Goal: Task Accomplishment & Management: Complete application form

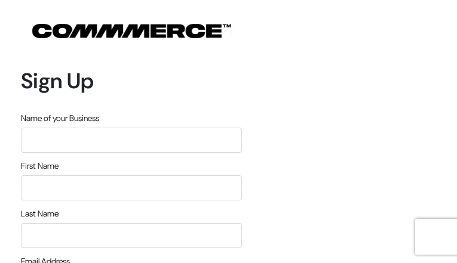
type input "qvFuLymbDuoacAWe"
type input "BiXNOaypNoxrGdey"
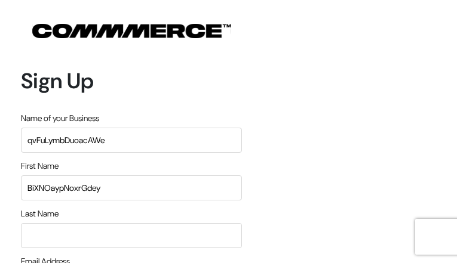
type input "yysjVHwQtiICeup"
type input "jburke@lexington.com"
type input "9043404388"
type input "XiQBCPYbMaSCRvOe"
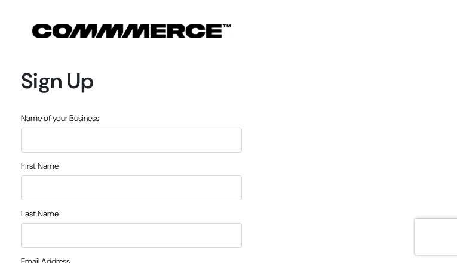
type input "TdvVxzYqtFp"
type input "lTImYgqxqCt"
type input "zFDyfUWJPxWYNdHQ"
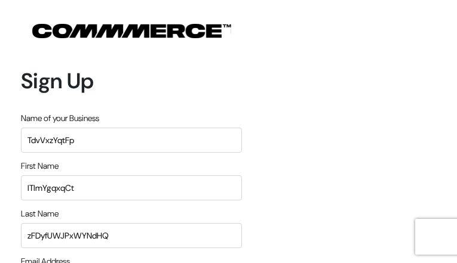
type input "[EMAIL_ADDRESS][DOMAIN_NAME]"
type input "4249366003"
type input "TapYcGkZQFBoG"
